Goal: Find specific page/section: Find specific page/section

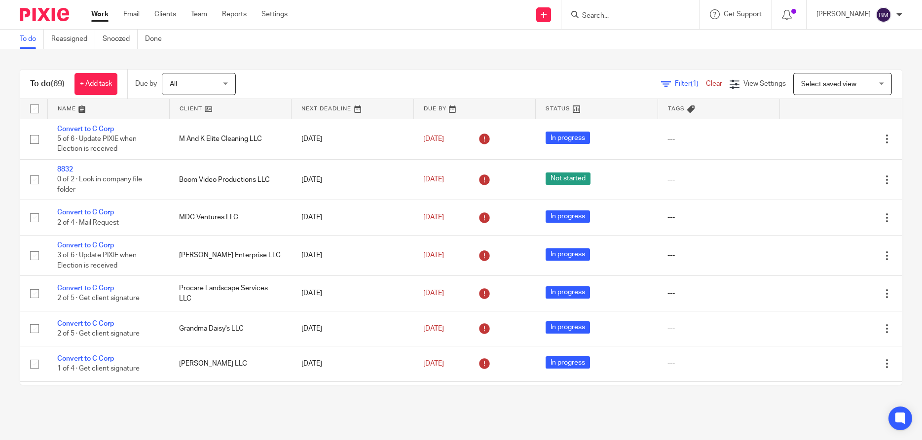
click at [174, 18] on link "Clients" at bounding box center [165, 14] width 22 height 10
click at [164, 14] on link "Clients" at bounding box center [165, 14] width 22 height 10
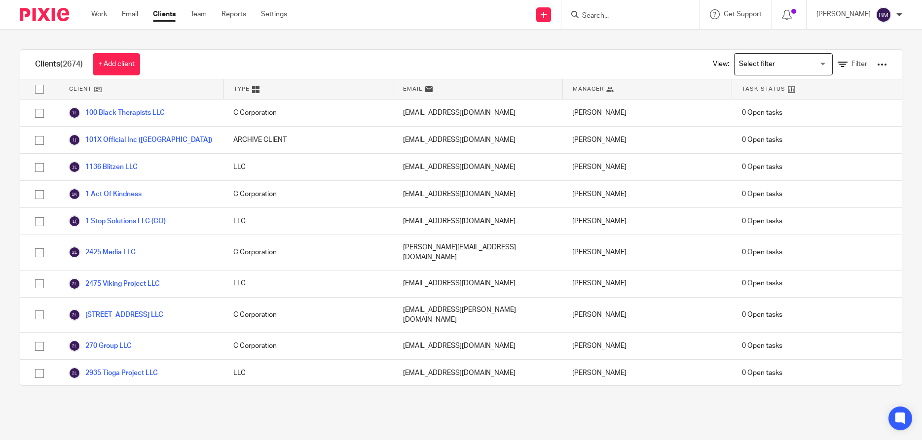
click at [600, 14] on input "Search" at bounding box center [625, 16] width 89 height 9
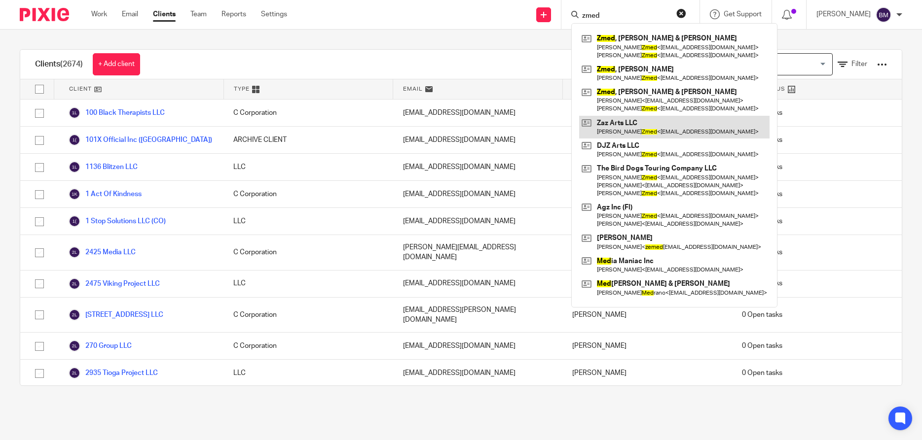
type input "zmed"
click at [632, 123] on link at bounding box center [674, 127] width 190 height 23
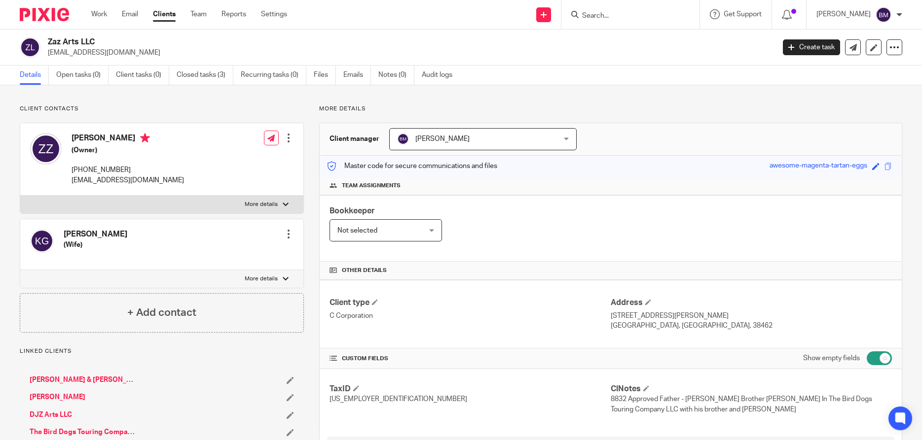
click at [40, 414] on link "DJZ Arts LLC" at bounding box center [51, 415] width 42 height 10
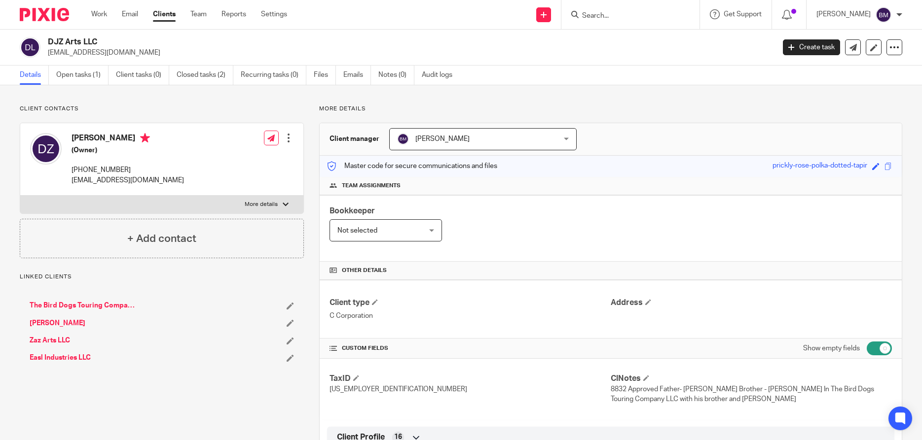
scroll to position [142, 0]
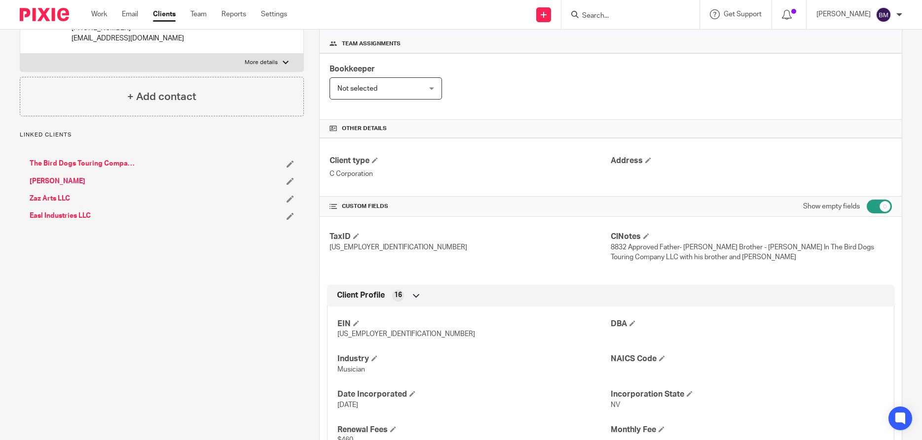
click at [61, 218] on link "Easl Industries LLC" at bounding box center [60, 216] width 61 height 10
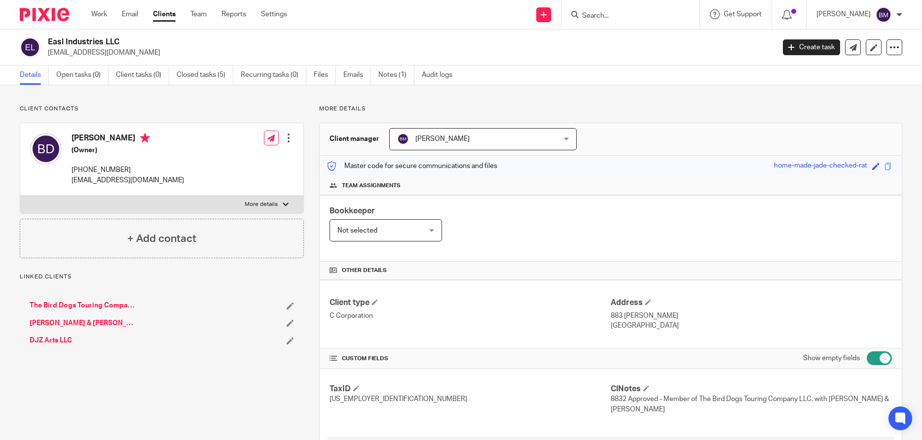
click at [164, 12] on link "Clients" at bounding box center [164, 14] width 23 height 10
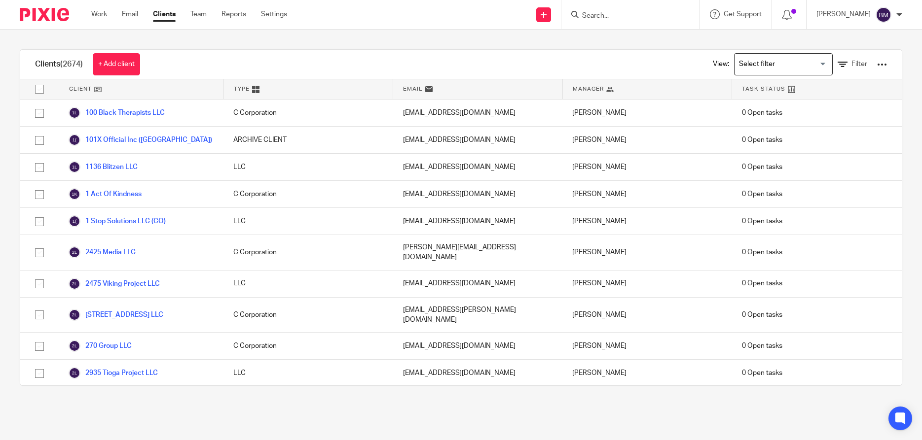
click at [611, 17] on input "Search" at bounding box center [625, 16] width 89 height 9
type input "djz"
click at [629, 46] on link at bounding box center [662, 42] width 167 height 23
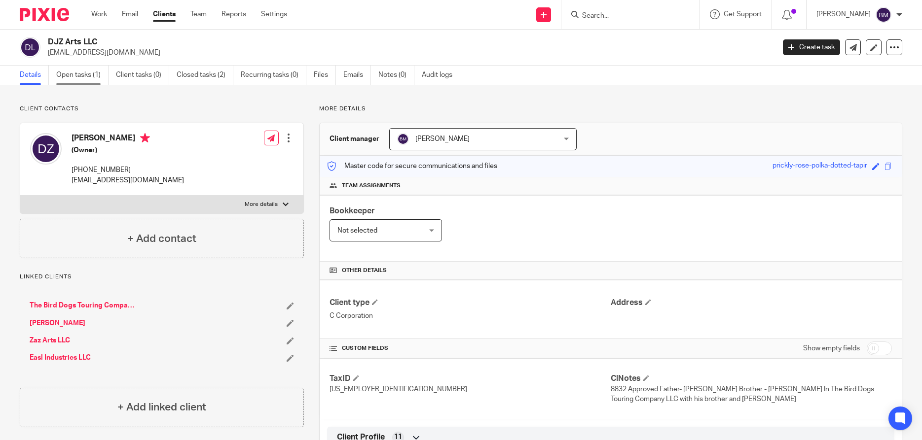
click at [73, 74] on link "Open tasks (1)" at bounding box center [82, 75] width 52 height 19
